Goal: Check status

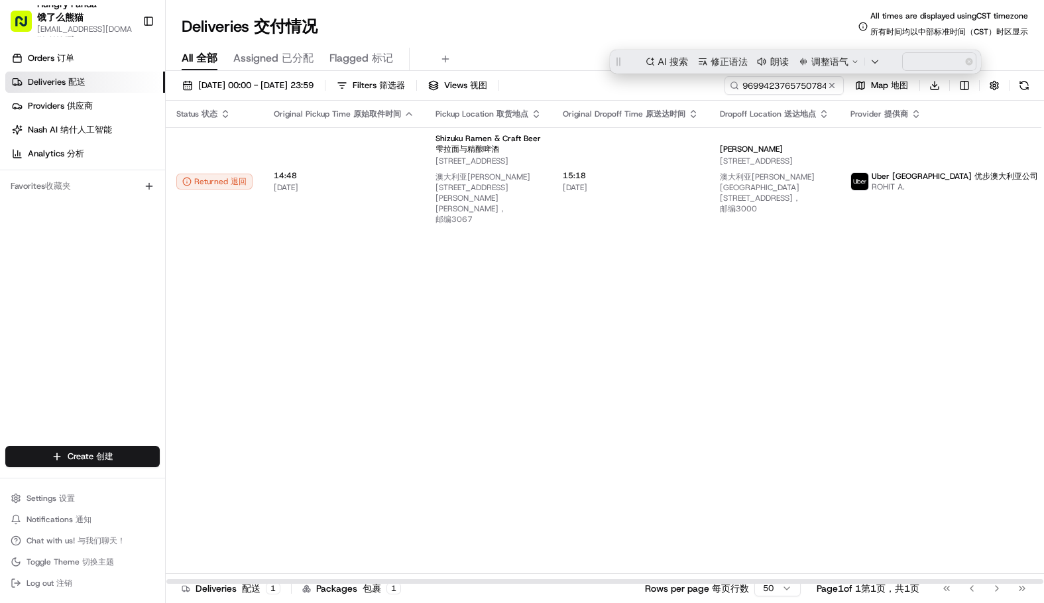
click at [804, 89] on input "9699423765750784001435" at bounding box center [783, 85] width 119 height 19
click at [765, 85] on input "9699423765750784001435" at bounding box center [783, 85] width 119 height 19
click at [765, 84] on input "9699423765750784001435" at bounding box center [783, 85] width 119 height 19
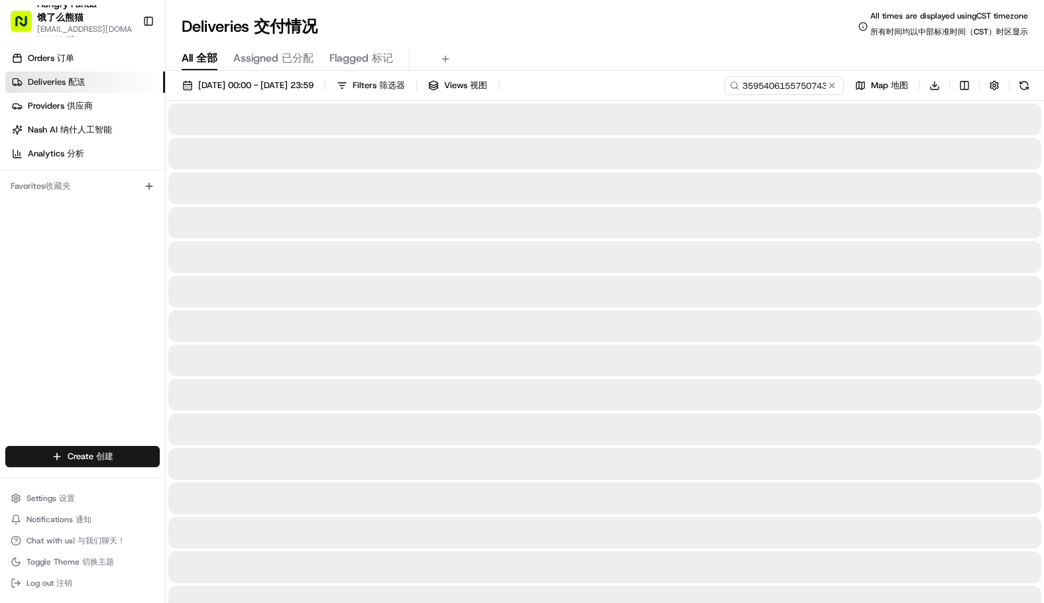
click at [616, 23] on div "Deliveries Deliveries 交付情况 All times are displayed using CST timezone All times…" at bounding box center [605, 27] width 878 height 32
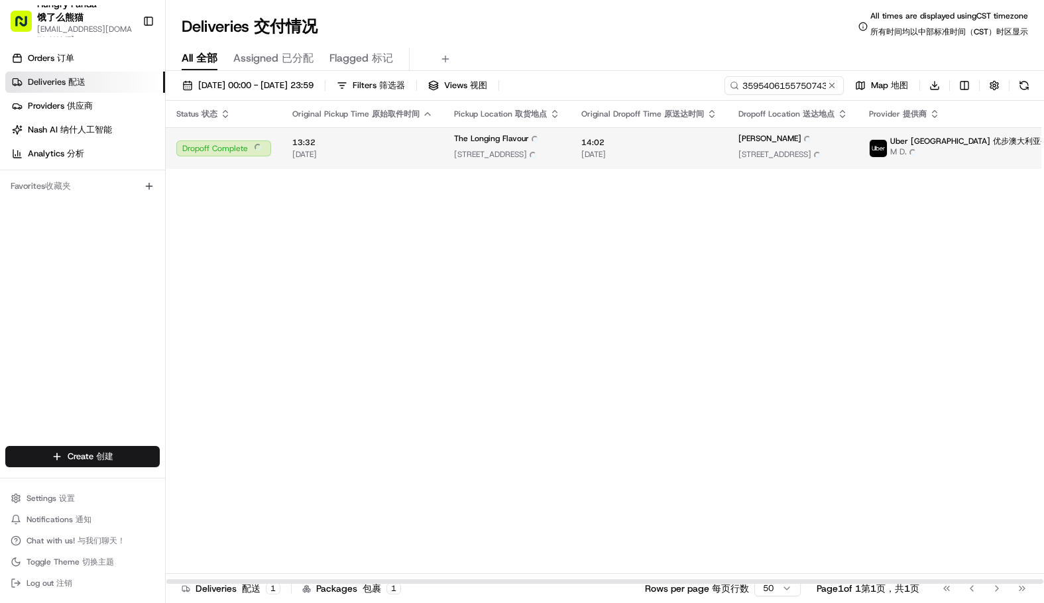
click at [575, 144] on td "14:02 14:02 18/08/2025 18/08/2025" at bounding box center [649, 148] width 157 height 42
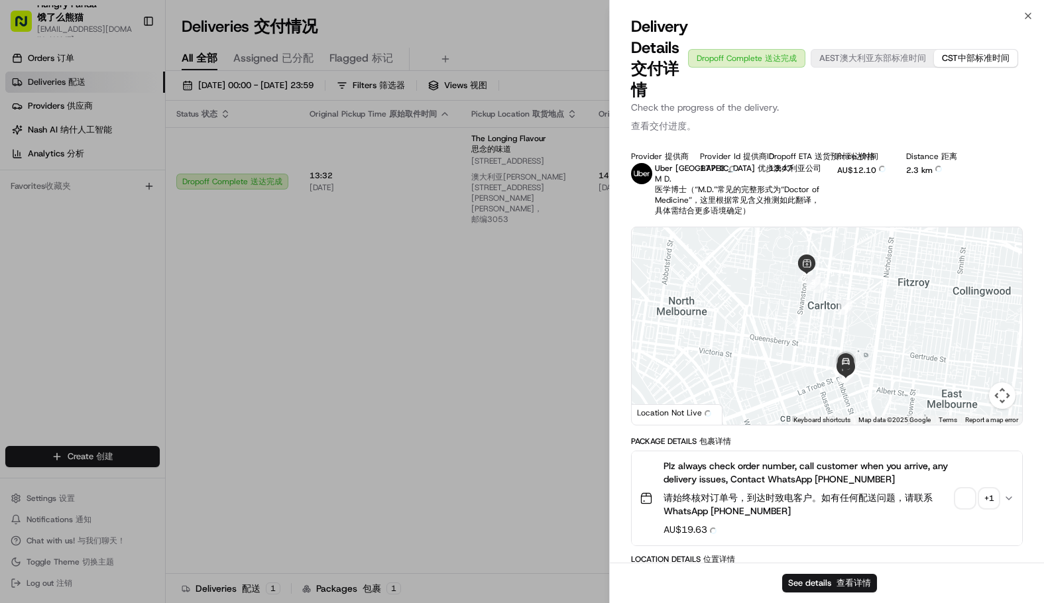
click at [963, 508] on img "button" at bounding box center [965, 498] width 19 height 19
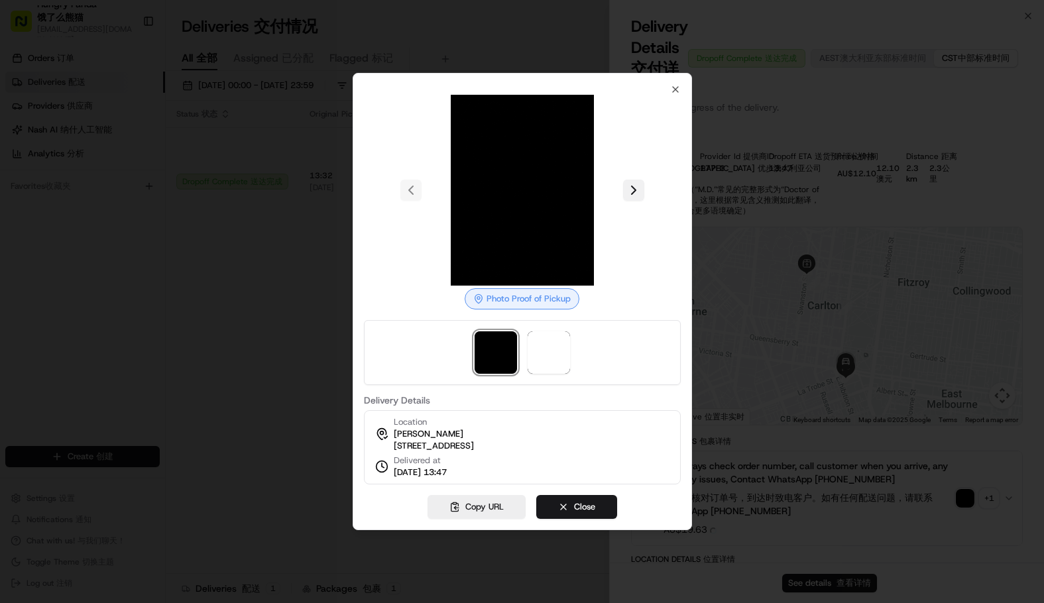
click at [641, 181] on button at bounding box center [633, 190] width 21 height 21
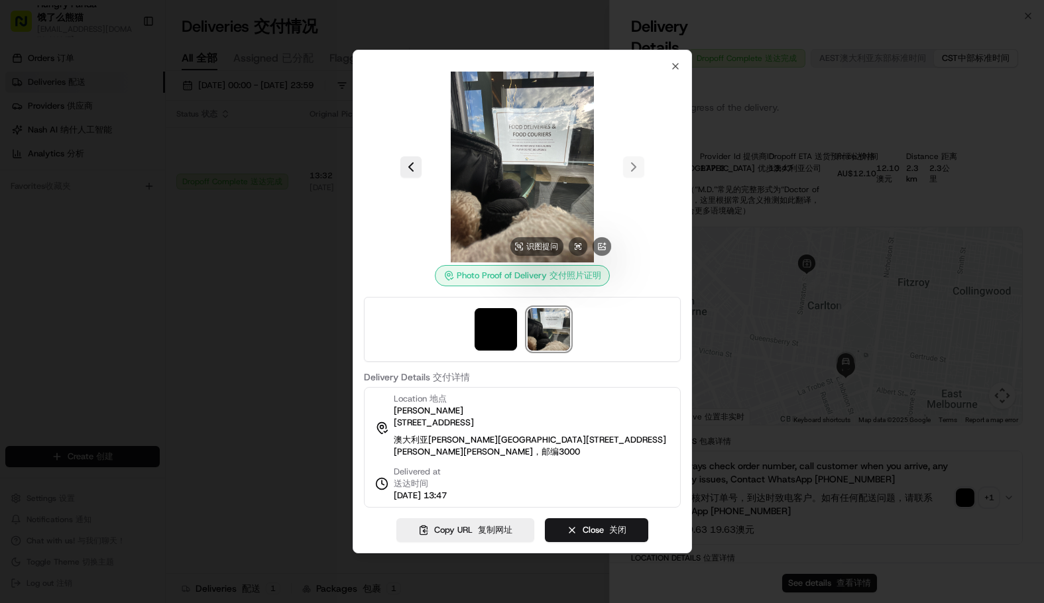
click at [520, 134] on img at bounding box center [522, 167] width 191 height 191
click at [520, 133] on img at bounding box center [522, 167] width 191 height 191
click at [520, 132] on img at bounding box center [522, 167] width 191 height 191
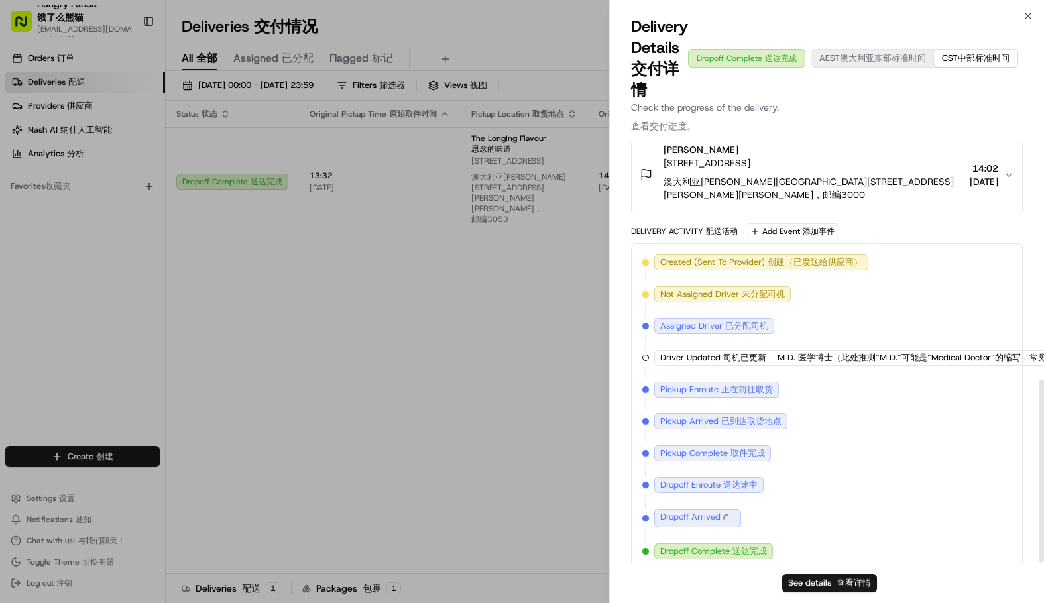
scroll to position [539, 0]
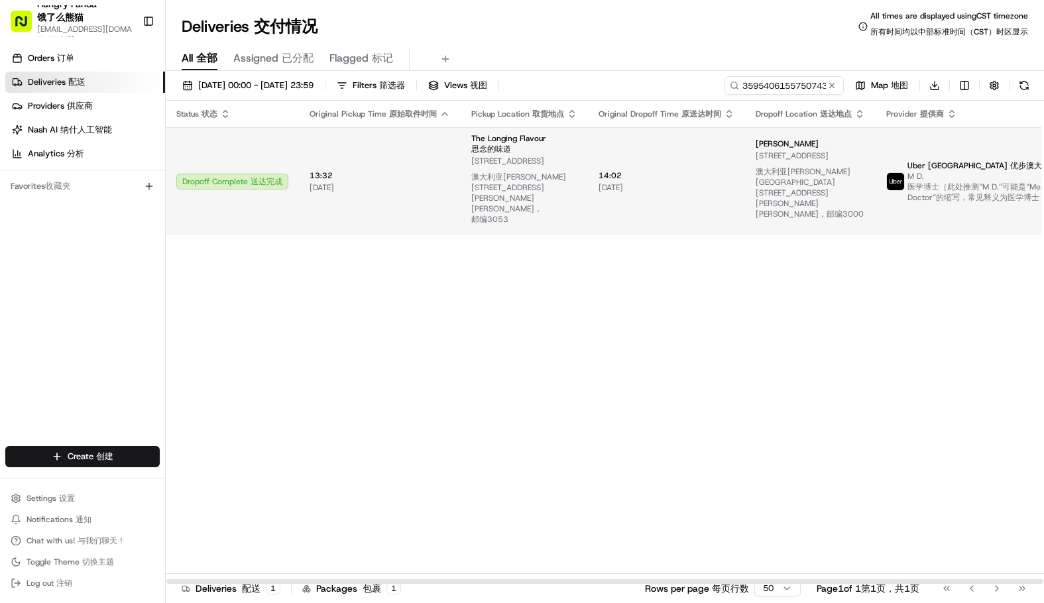
click at [606, 182] on span "18/08/2025 18/08/2025" at bounding box center [666, 187] width 136 height 11
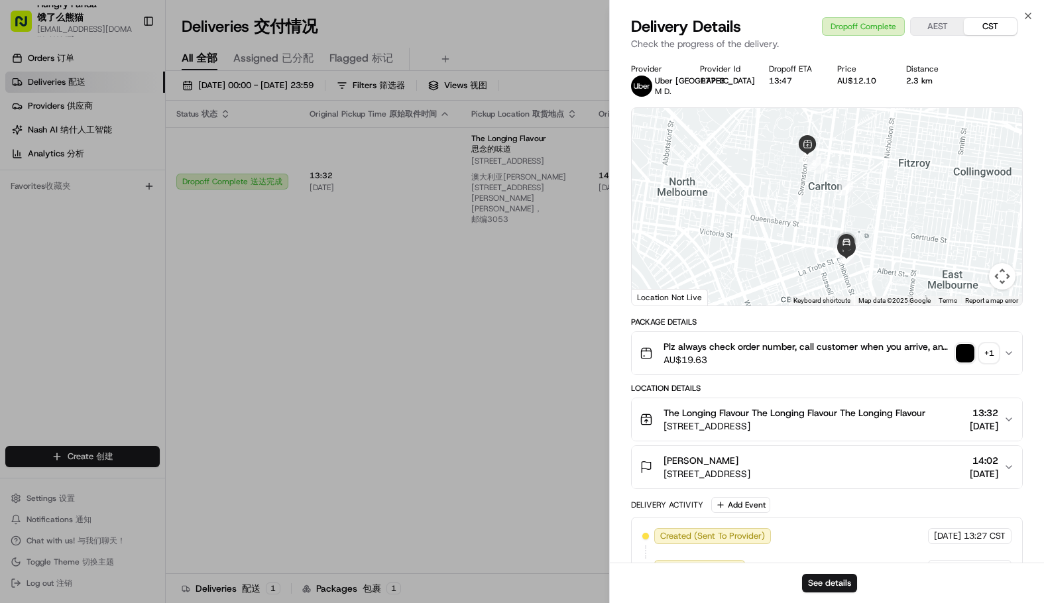
click at [904, 362] on span "AU$19.63" at bounding box center [806, 359] width 287 height 13
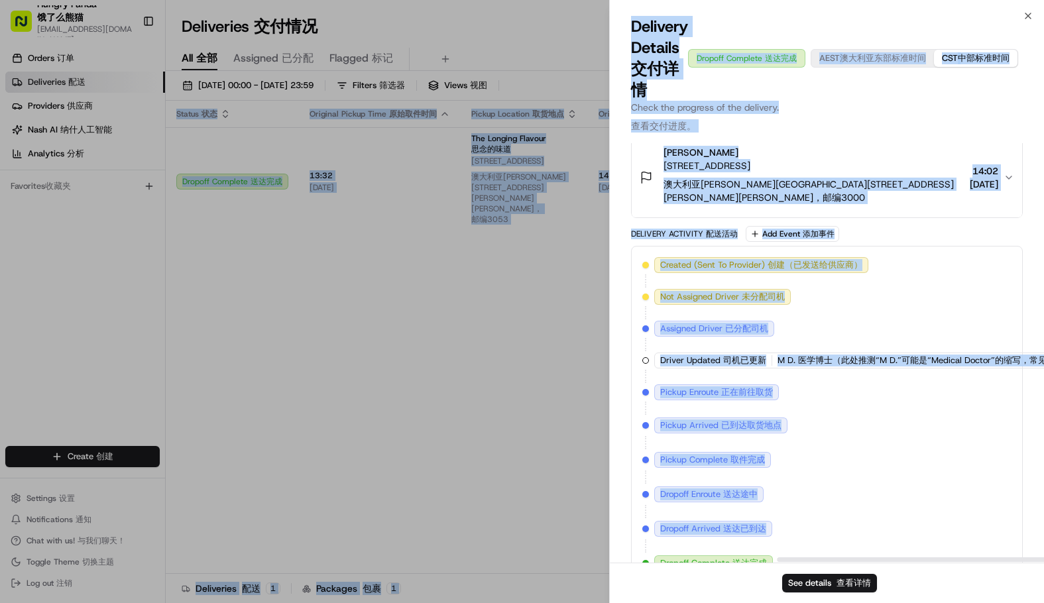
scroll to position [779, 282]
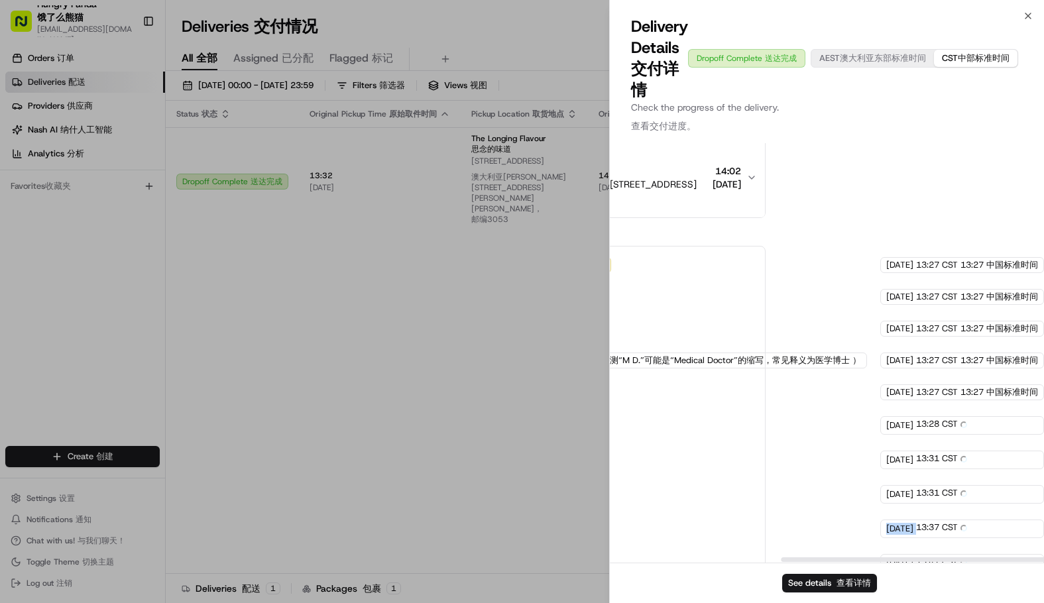
drag, startPoint x: 826, startPoint y: 506, endPoint x: 915, endPoint y: 518, distance: 90.3
click at [754, 518] on div "Created (Sent To Provider) Created (Sent To Provider) 创建（已发送给供应商） Uber Australi…" at bounding box center [569, 414] width 369 height 315
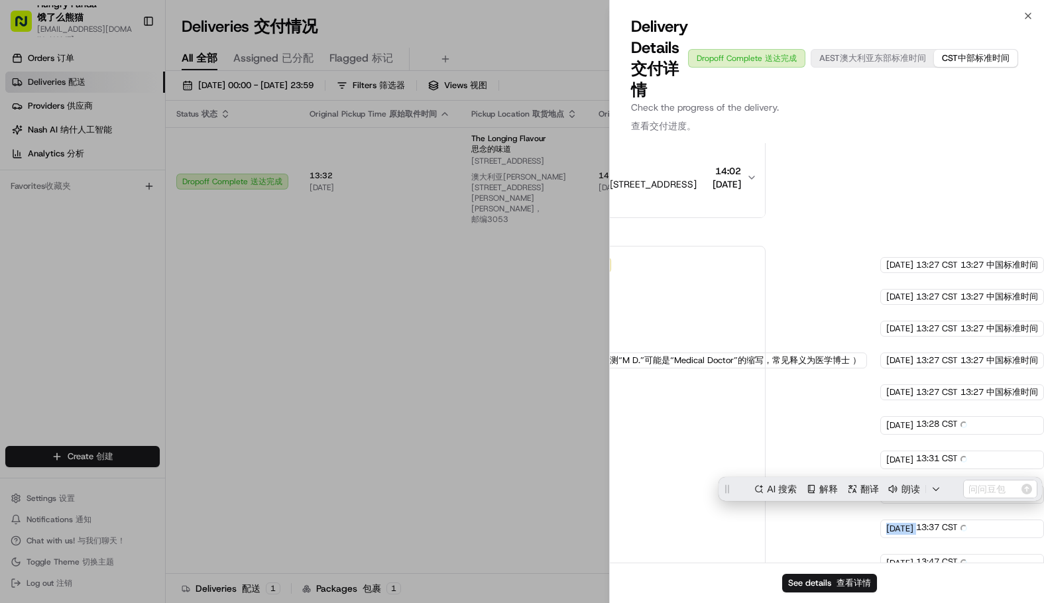
scroll to position [0, 0]
click at [739, 421] on div "Created (Sent To Provider) Created (Sent To Provider) 创建（已发送给供应商） Uber Australi…" at bounding box center [570, 415] width 392 height 338
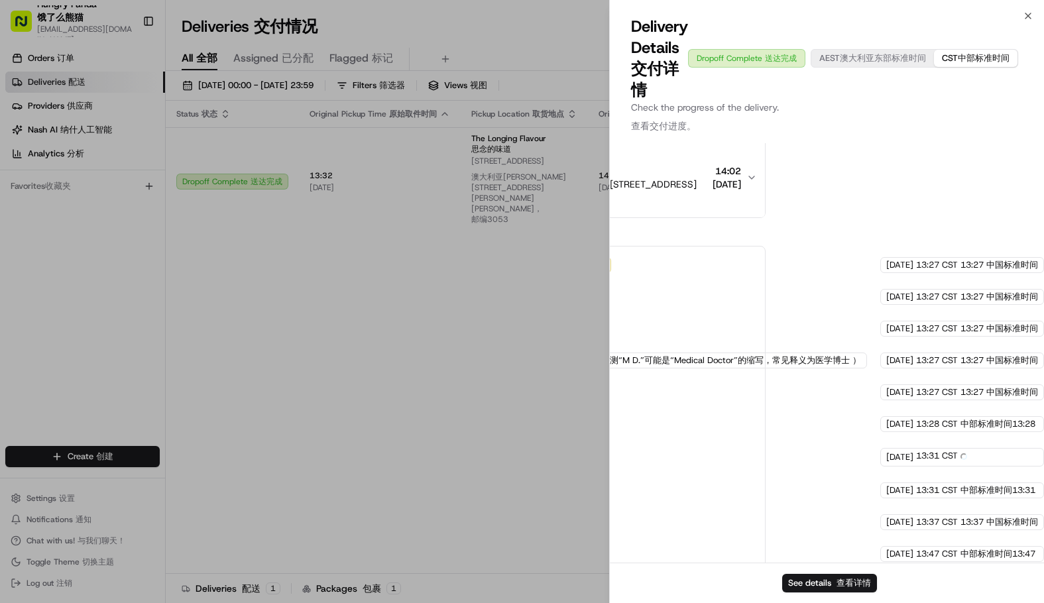
scroll to position [779, 282]
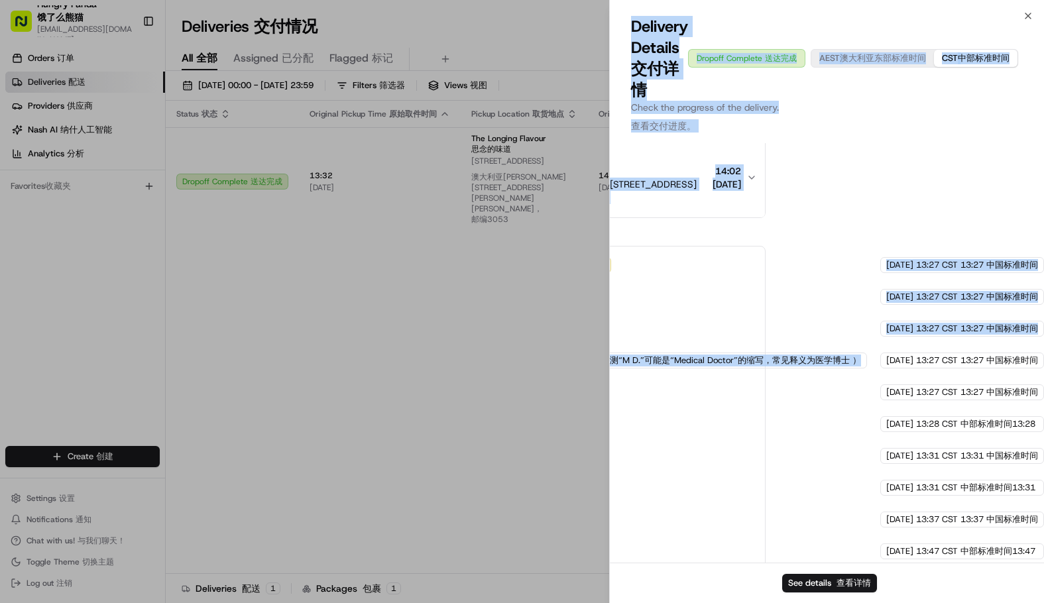
drag, startPoint x: 669, startPoint y: 443, endPoint x: 567, endPoint y: 435, distance: 103.0
click at [545, 437] on body "Hungry Panda Hungry Panda 饿了么熊猫 liurui0731@hungrypandagroup.com liurui0731@hung…" at bounding box center [522, 301] width 1044 height 603
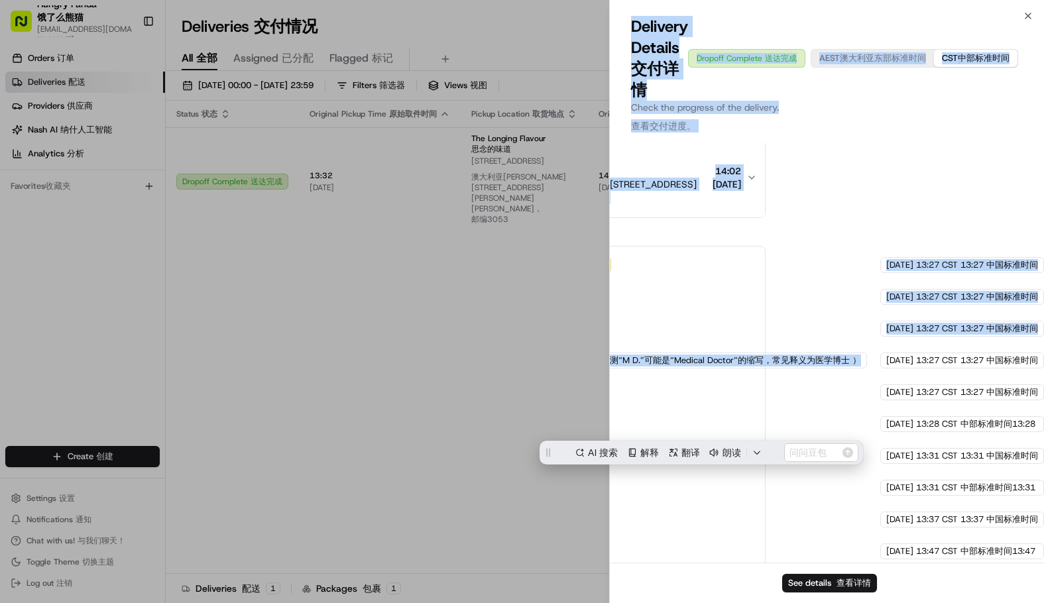
scroll to position [0, 0]
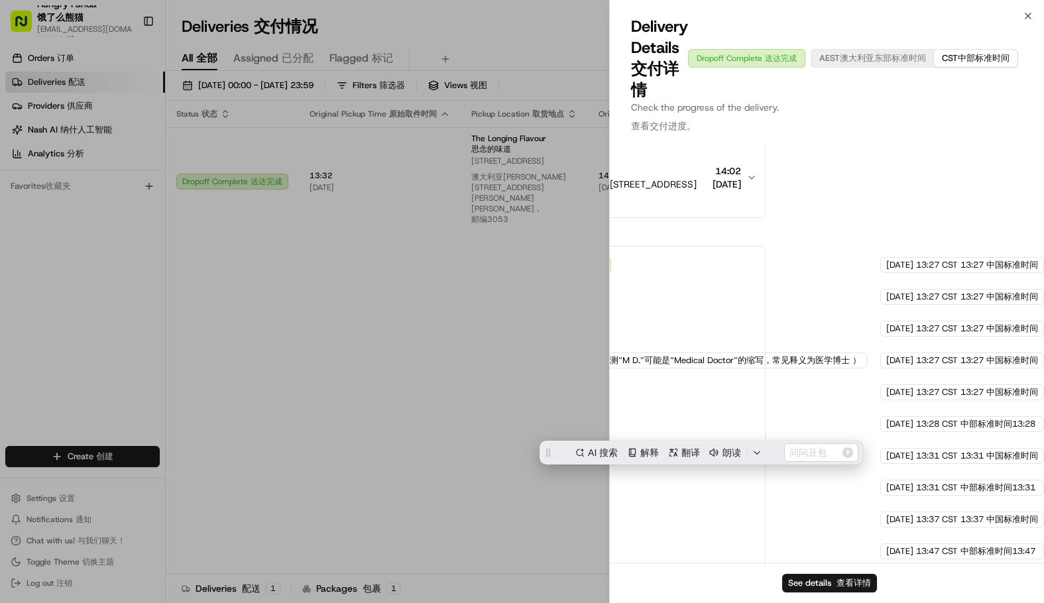
click at [792, 480] on div "Provider Provider 提供商 Uber Australia Uber Australia 优步澳大利亚公司 M D. M D. 医学博士（此处推…" at bounding box center [827, 352] width 434 height 419
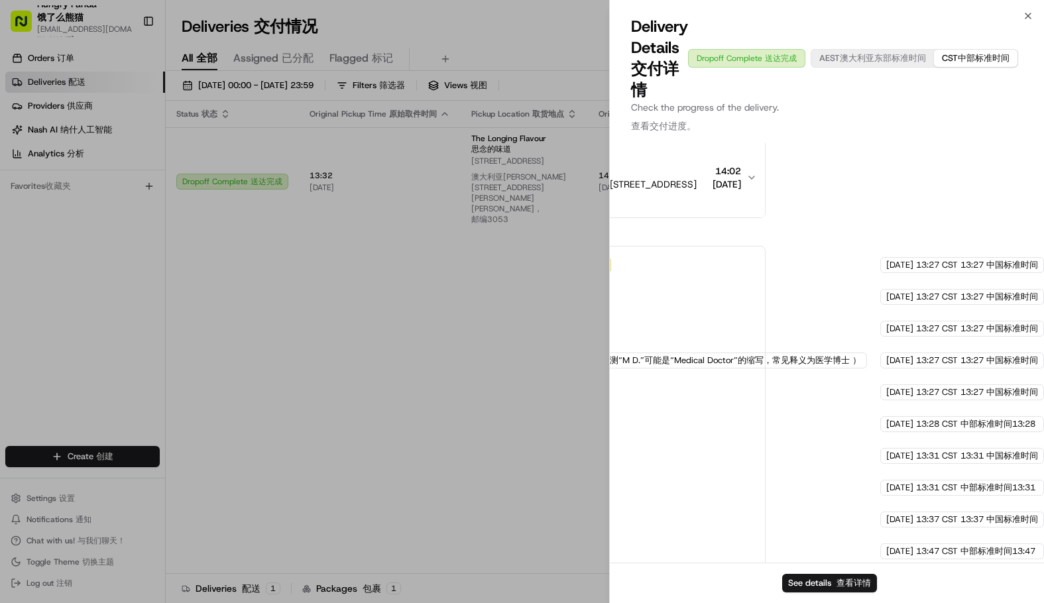
drag, startPoint x: 771, startPoint y: 478, endPoint x: 881, endPoint y: 486, distance: 110.3
click at [922, 501] on div "Provider Provider 提供商 Uber Australia Uber Australia 优步澳大利亚公司 M D. M D. 医学博士（此处推…" at bounding box center [827, 352] width 434 height 419
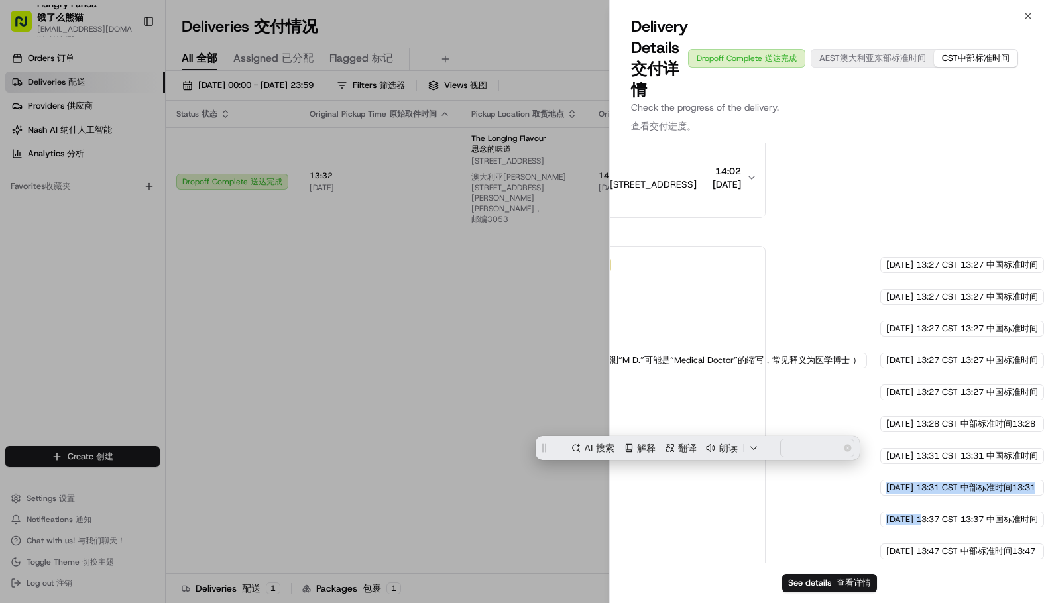
copy div "18/08/2025 18/08/2025 13:31 CST 13:31 CST 中部标准时间13:31 Dropoff Arrived Dropoff A…"
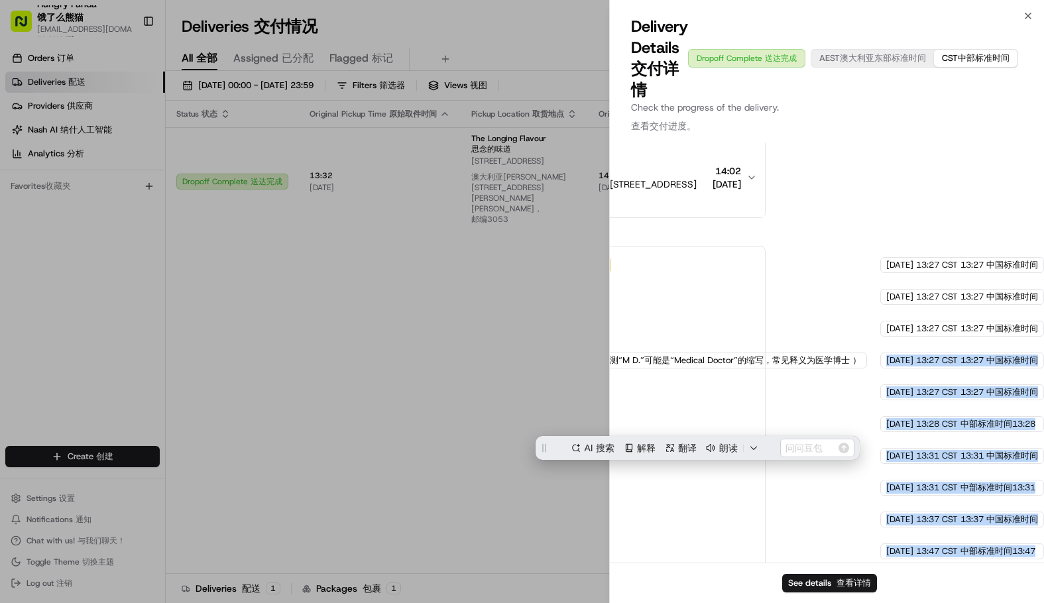
drag, startPoint x: 725, startPoint y: 461, endPoint x: 879, endPoint y: 462, distance: 153.7
click at [754, 468] on div "Created (Sent To Provider) Created (Sent To Provider) 创建（已发送给供应商） Uber Australi…" at bounding box center [569, 408] width 369 height 302
copy div "医学博士（此处推测“M D.”可能是“Medical Doctor”的缩写，常见释义为医学博士 ） Uber Australia 18/08/2025 18/…"
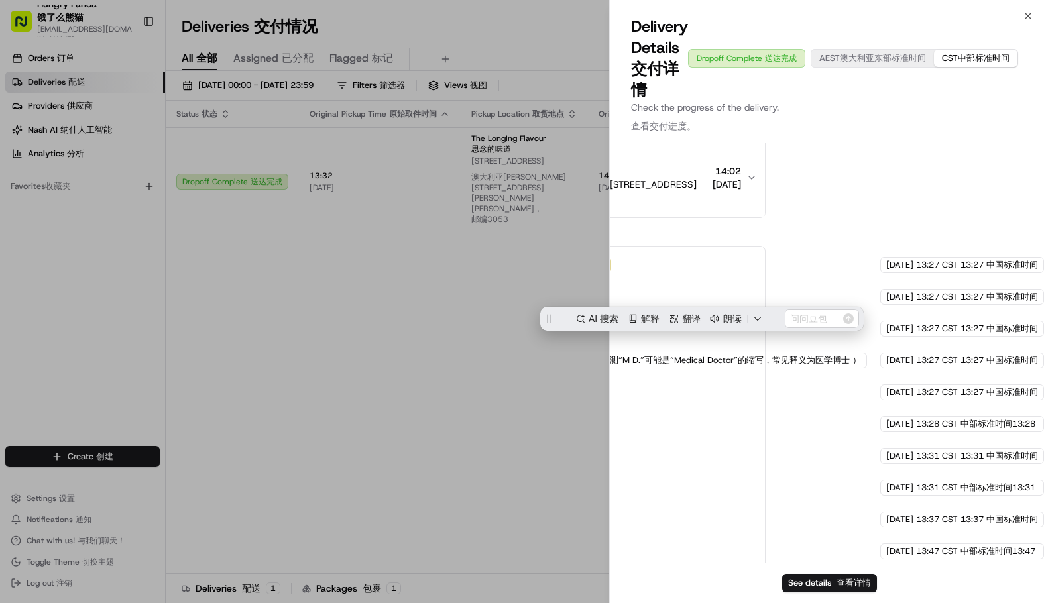
click at [769, 223] on div "Provider Provider 提供商 Uber Australia Uber Australia 优步澳大利亚公司 M D. M D. 医学博士（此处推…" at bounding box center [827, 352] width 434 height 419
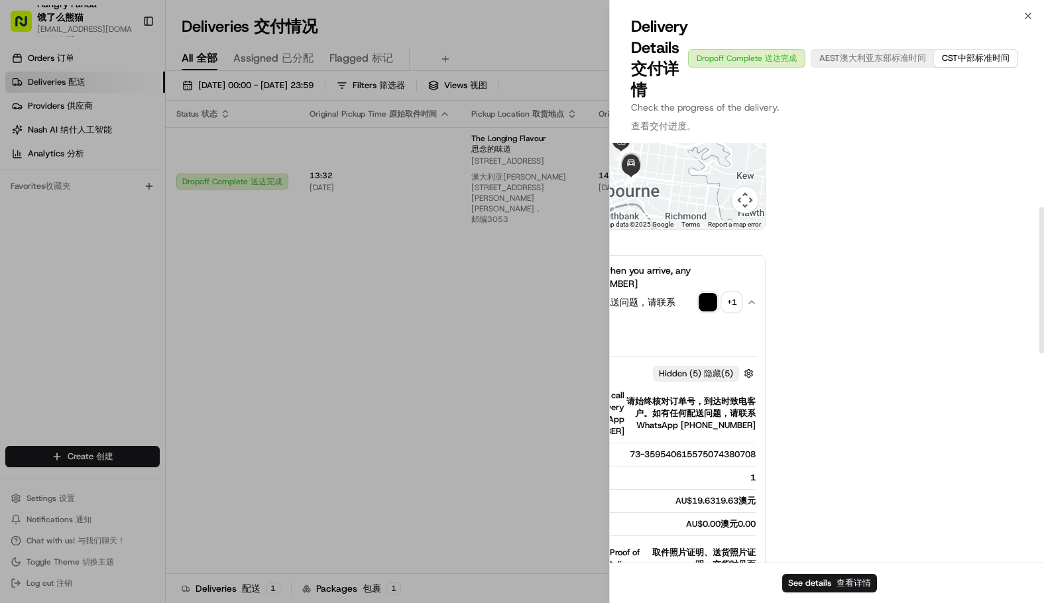
scroll to position [183, 282]
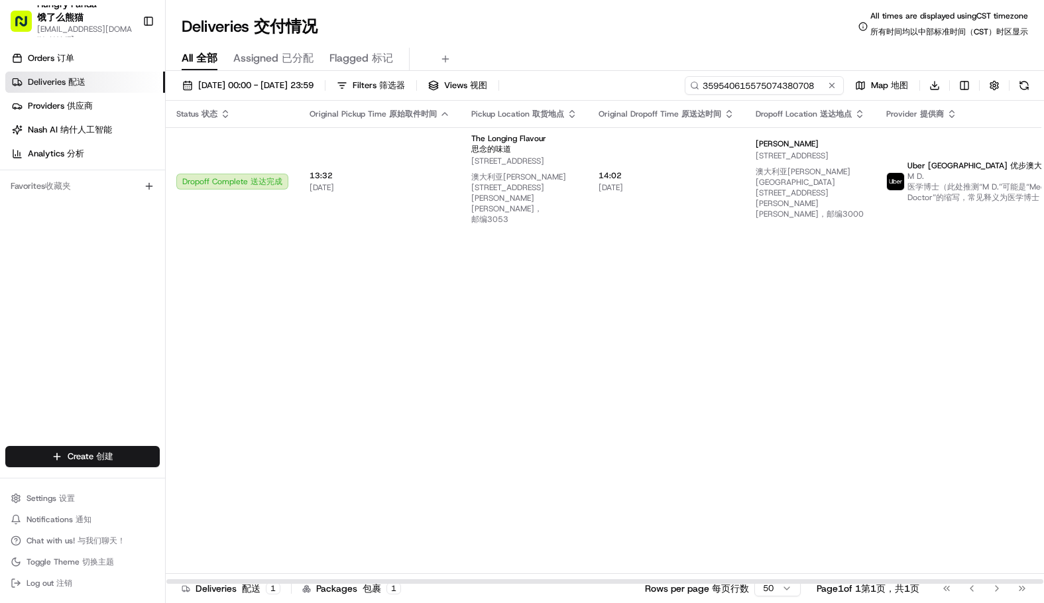
click at [806, 85] on input "359540615575074380708" at bounding box center [764, 85] width 159 height 19
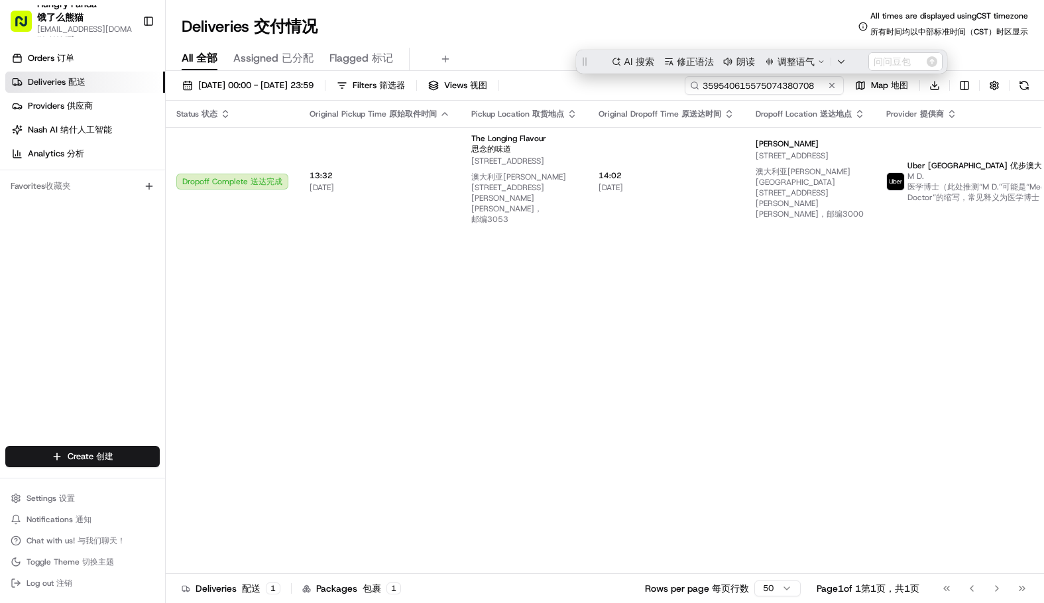
scroll to position [0, 0]
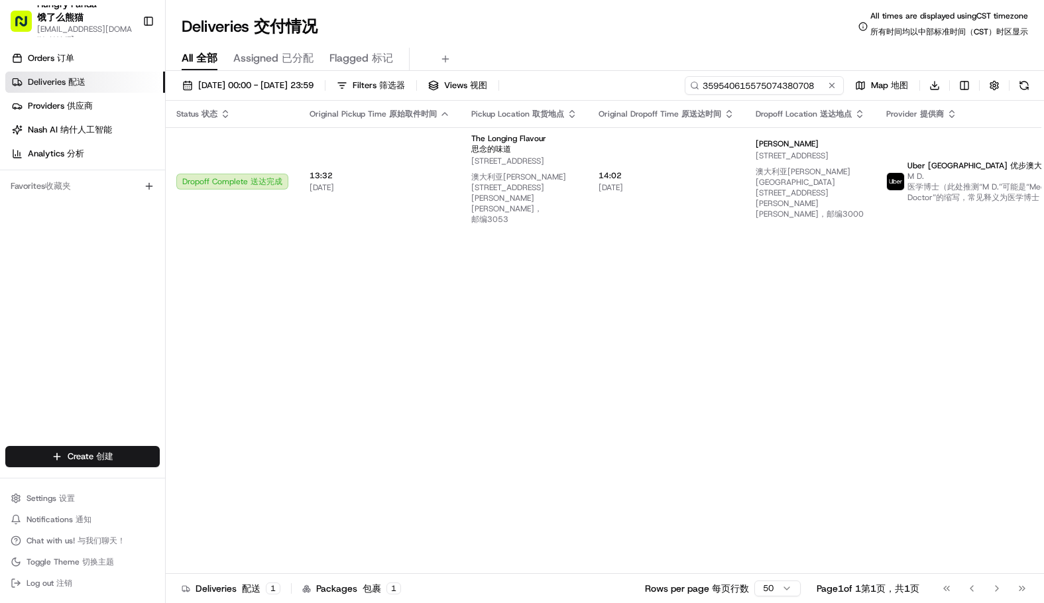
paste input "430756854555074879636"
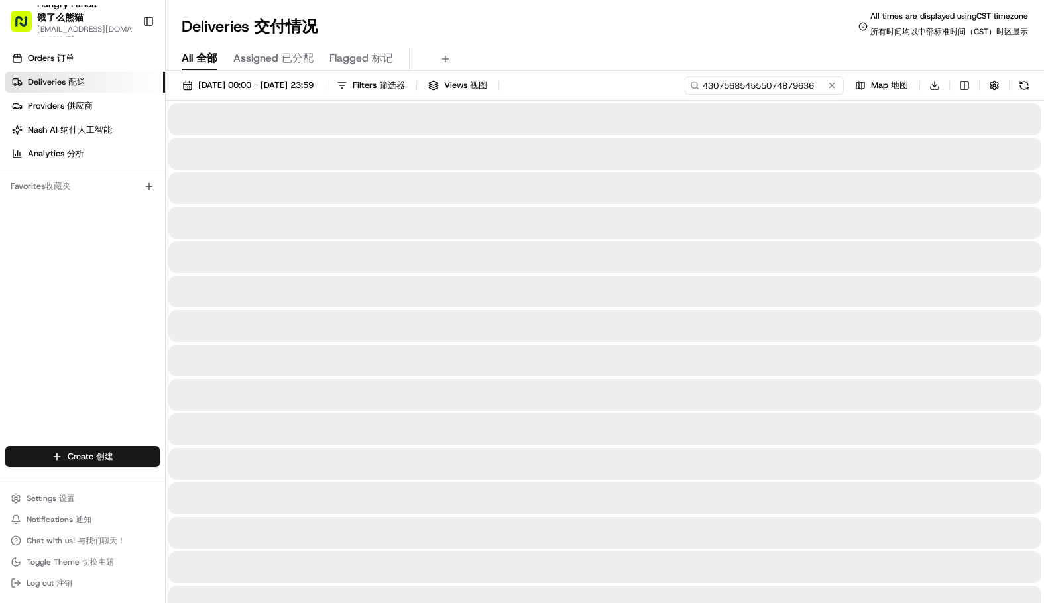
type input "430756854555074879636"
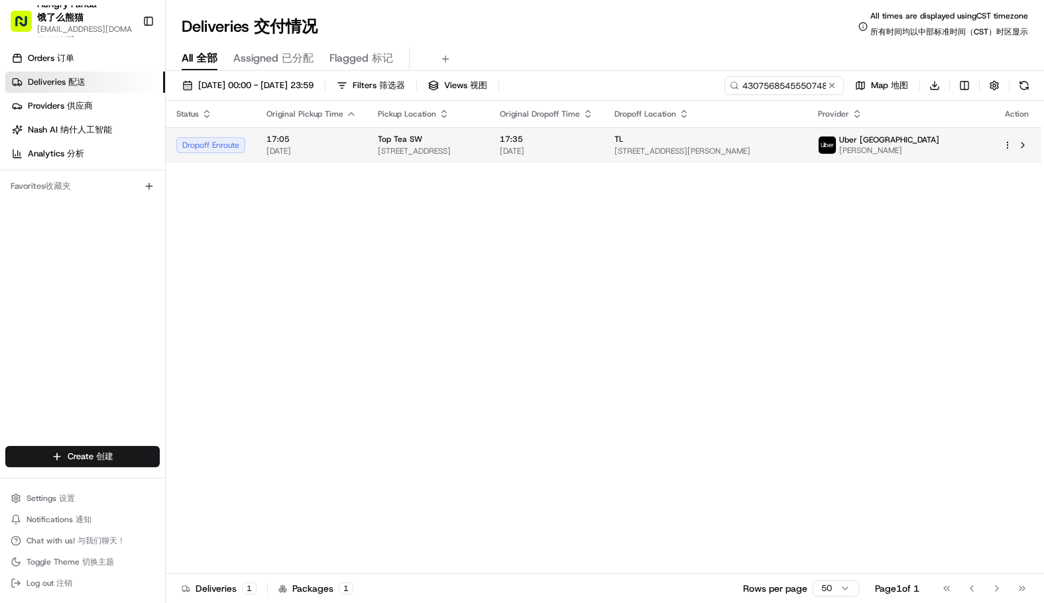
click at [454, 142] on div "Top Tea SW" at bounding box center [428, 139] width 101 height 11
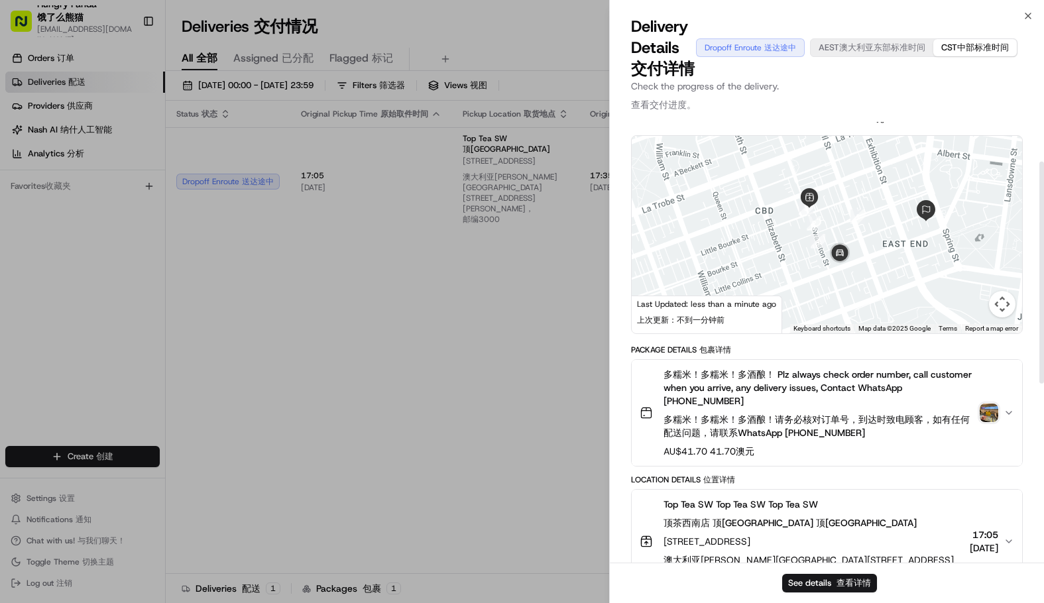
scroll to position [40, 0]
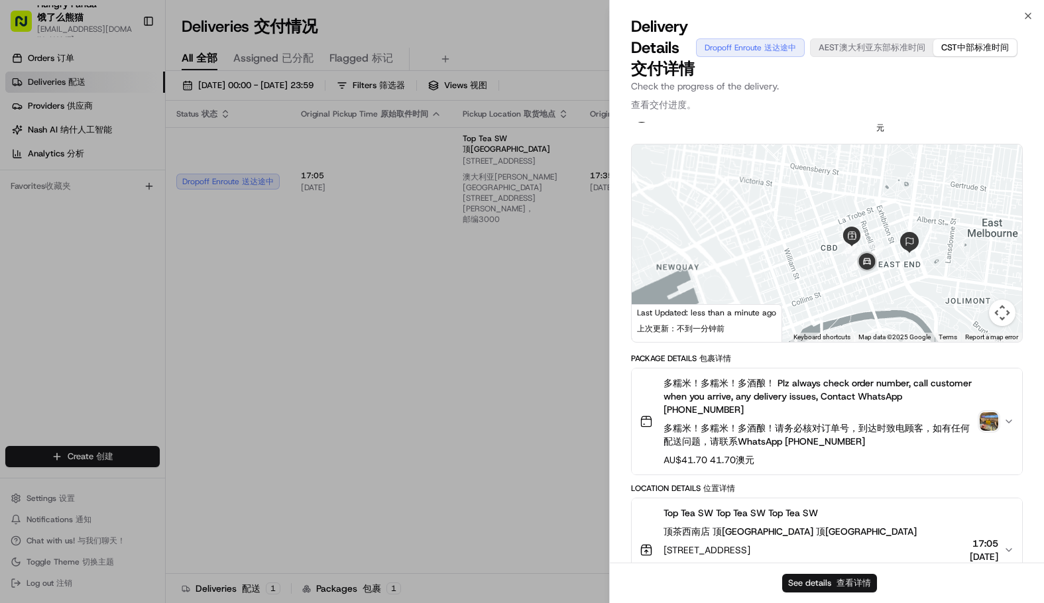
click at [816, 581] on button "See details See details 查看详情" at bounding box center [829, 583] width 95 height 19
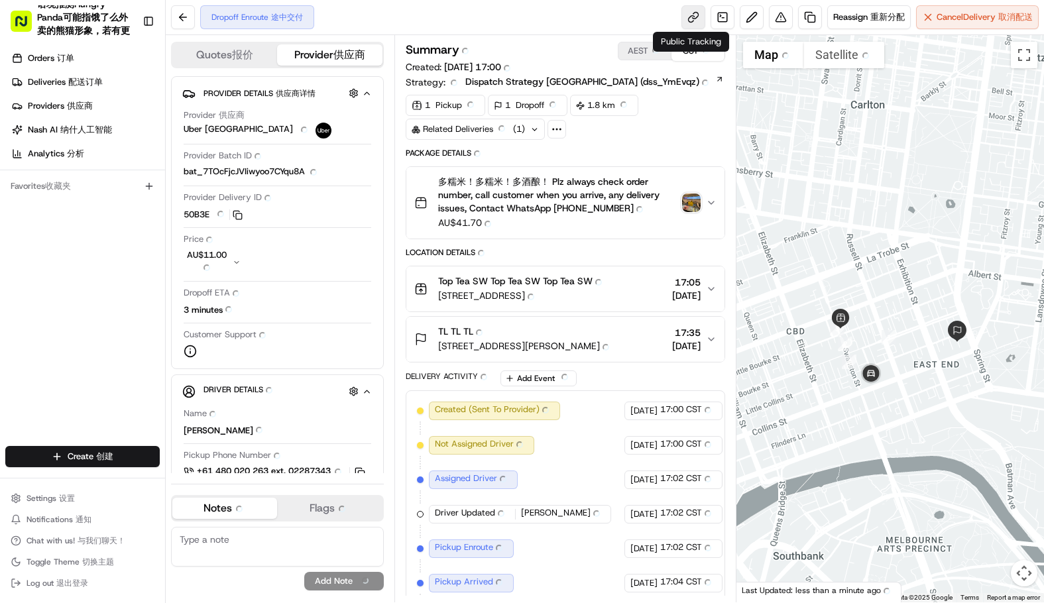
click at [690, 14] on link at bounding box center [693, 17] width 24 height 24
